Goal: Task Accomplishment & Management: Manage account settings

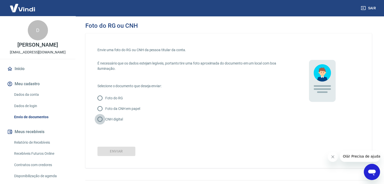
click at [100, 119] on input "CNH digital" at bounding box center [100, 119] width 11 height 11
radio input "true"
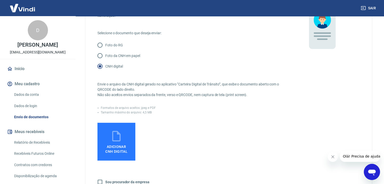
scroll to position [76, 0]
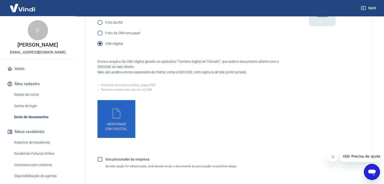
click at [114, 113] on icon at bounding box center [116, 113] width 13 height 13
click at [0, 0] on input "Adicionar CNH Digital" at bounding box center [0, 0] width 0 height 0
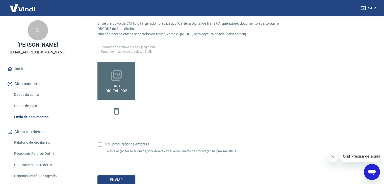
scroll to position [154, 0]
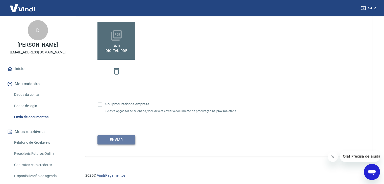
click at [130, 141] on button "Enviar" at bounding box center [116, 139] width 38 height 9
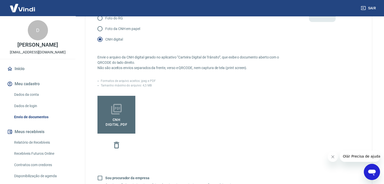
scroll to position [53, 0]
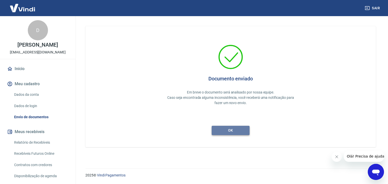
click at [223, 130] on button "ok" at bounding box center [231, 130] width 38 height 9
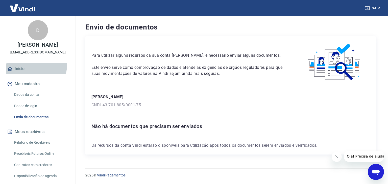
click at [26, 66] on link "Início" at bounding box center [37, 68] width 63 height 11
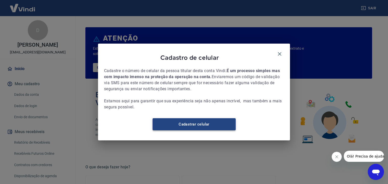
click at [207, 126] on link "Cadastrar celular" at bounding box center [193, 124] width 83 height 12
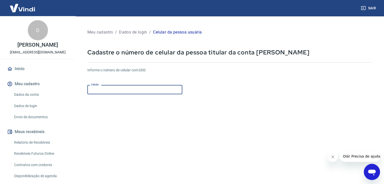
click at [122, 89] on input "Celular" at bounding box center [134, 89] width 95 height 9
paste input "[PHONE_NUMBER]"
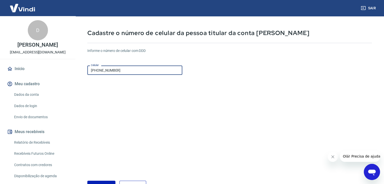
scroll to position [55, 0]
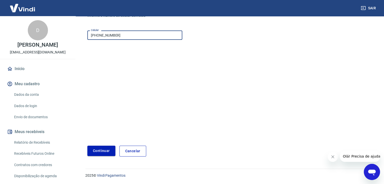
type input "[PHONE_NUMBER]"
click at [98, 153] on button "Continuar" at bounding box center [101, 151] width 28 height 10
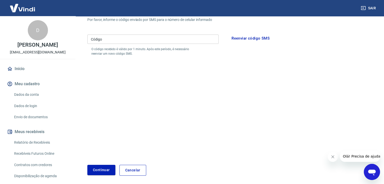
click at [140, 40] on input "Código" at bounding box center [152, 39] width 131 height 9
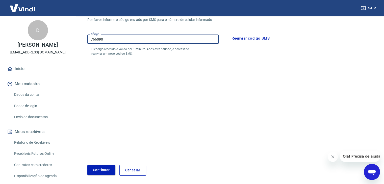
type input "766090"
click at [87, 165] on button "Continuar" at bounding box center [101, 170] width 28 height 10
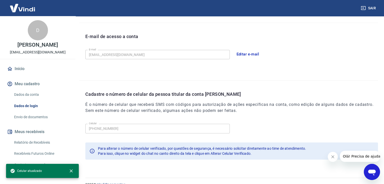
scroll to position [139, 0]
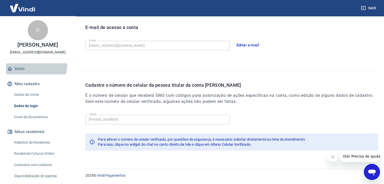
click at [32, 65] on link "Início" at bounding box center [37, 68] width 63 height 11
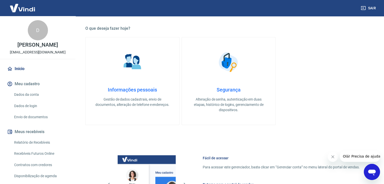
scroll to position [267, 0]
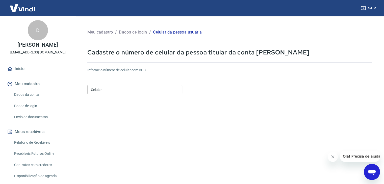
click at [23, 66] on link "Início" at bounding box center [37, 68] width 63 height 11
